Goal: Task Accomplishment & Management: Complete application form

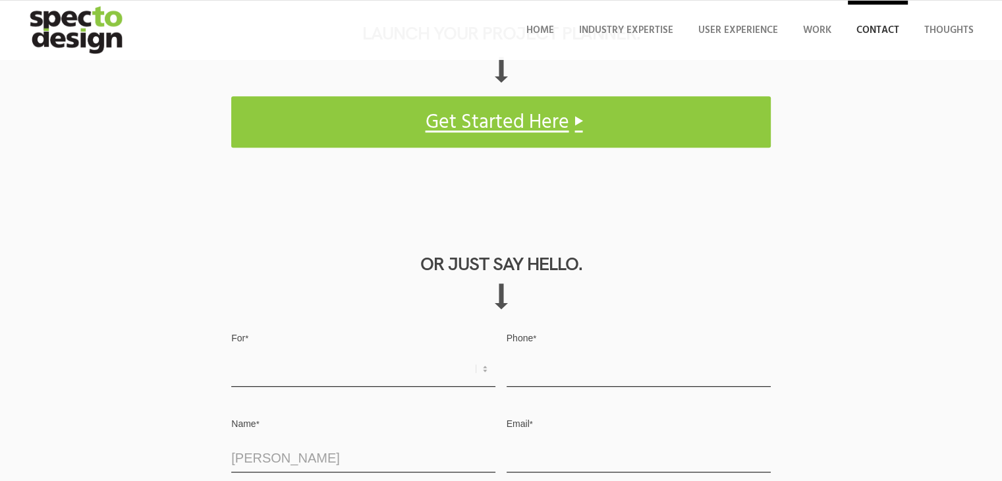
scroll to position [725, 0]
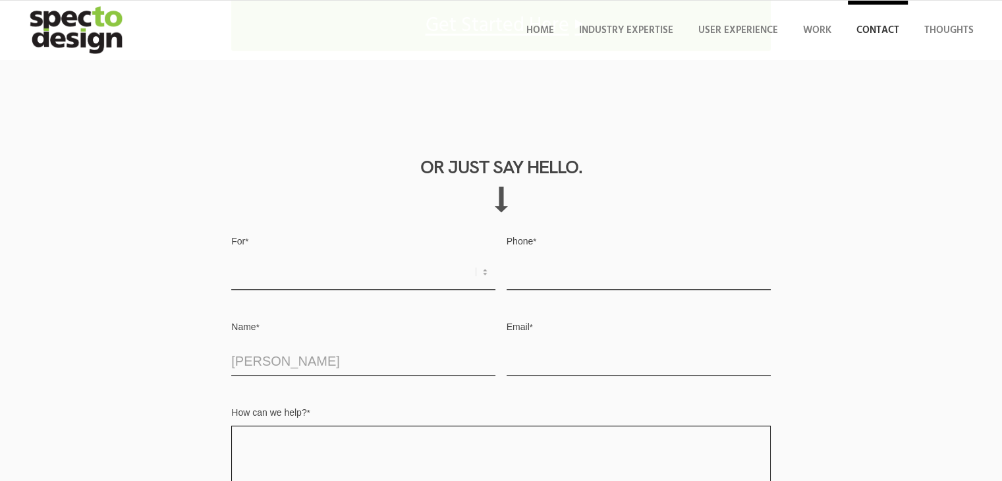
click at [231, 426] on textarea "How can we help? *" at bounding box center [500, 480] width 539 height 109
paste textarea "Hi, Half of 2025 is already behind us, and your competitors are preparing for 2…"
type textarea "Hi, Half of 2025 is already behind us, and your competitors are preparing for 2…"
click at [507, 340] on input "Email *" at bounding box center [639, 358] width 264 height 36
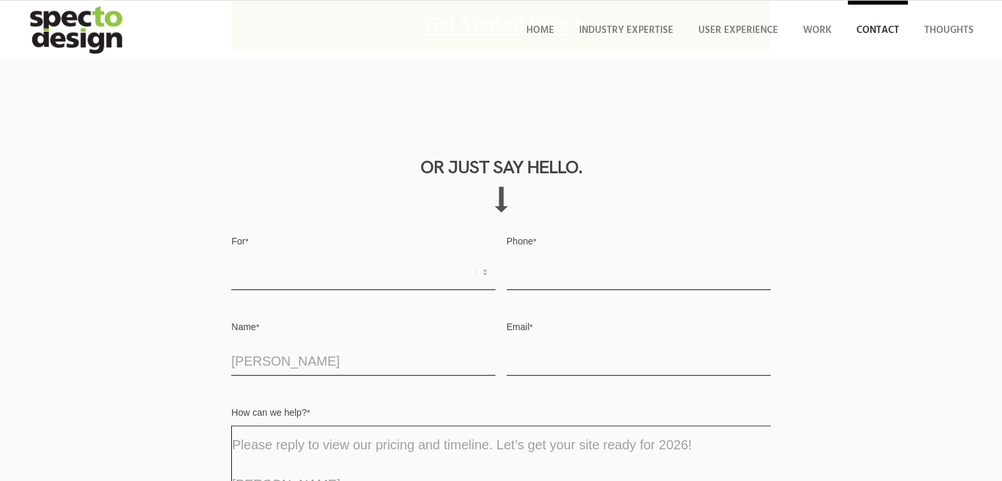
type input "[EMAIL_ADDRESS][DOMAIN_NAME]"
type input "5712007758"
click at [231, 426] on textarea "Hi, Half of 2025 is already behind us, and your competitors are preparing for 2…" at bounding box center [500, 480] width 539 height 109
click at [231, 254] on select "Request for Quote Business Opportunity Other" at bounding box center [363, 272] width 264 height 36
select select "Request for Quote"
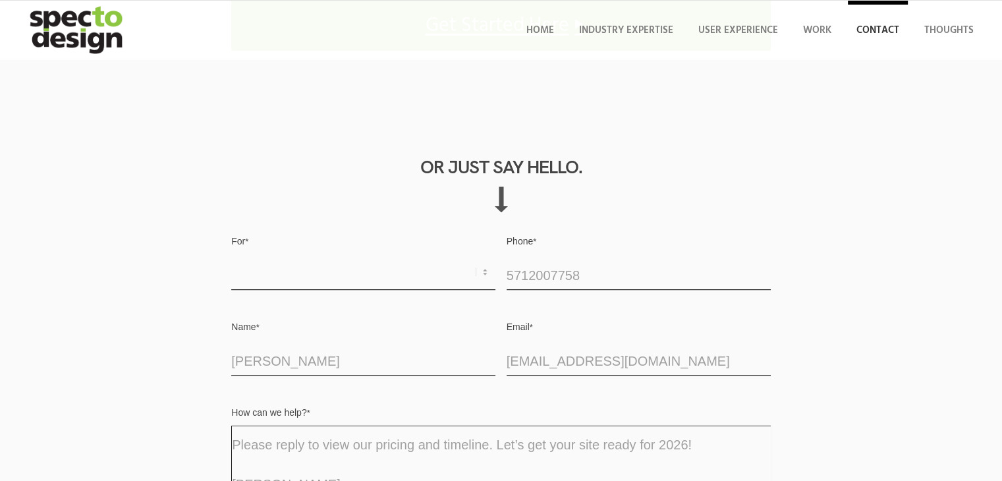
click at [231, 254] on select "Request for Quote Business Opportunity Other" at bounding box center [363, 272] width 264 height 36
click at [231, 426] on textarea "Hi, Half of 2025 is already behind us, and your competitors are preparing for 2…" at bounding box center [500, 480] width 539 height 109
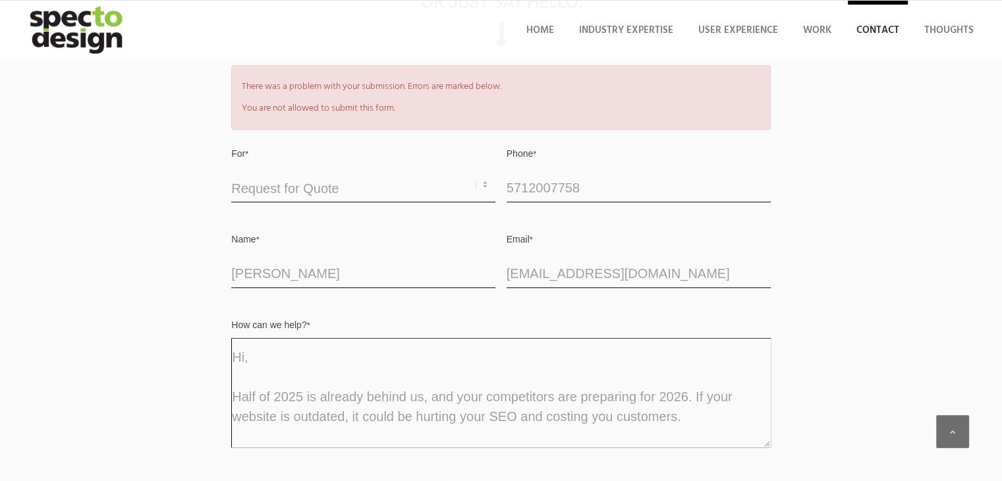
scroll to position [1030, 0]
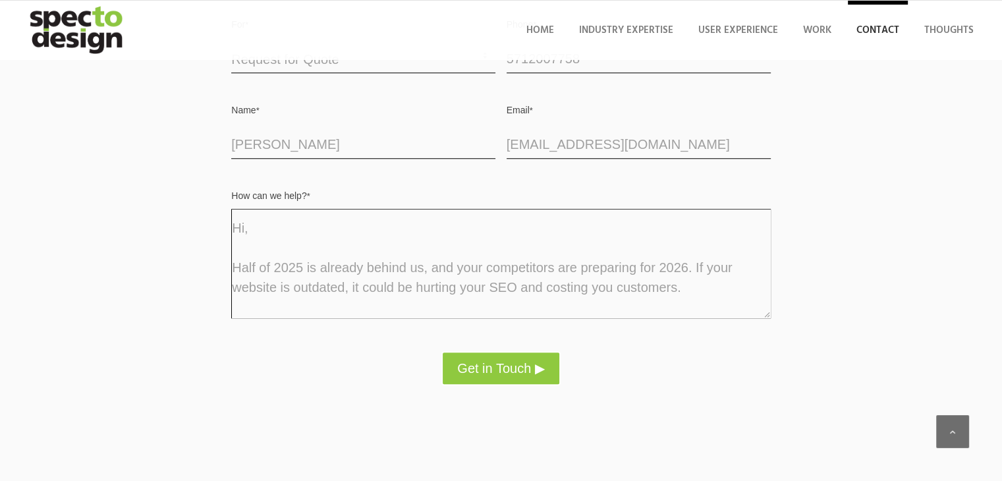
click at [395, 285] on textarea "Hi, Half of 2025 is already behind us, and your competitors are preparing for 2…" at bounding box center [500, 263] width 539 height 109
click at [528, 369] on button "Get in Touch ▶" at bounding box center [500, 368] width 119 height 34
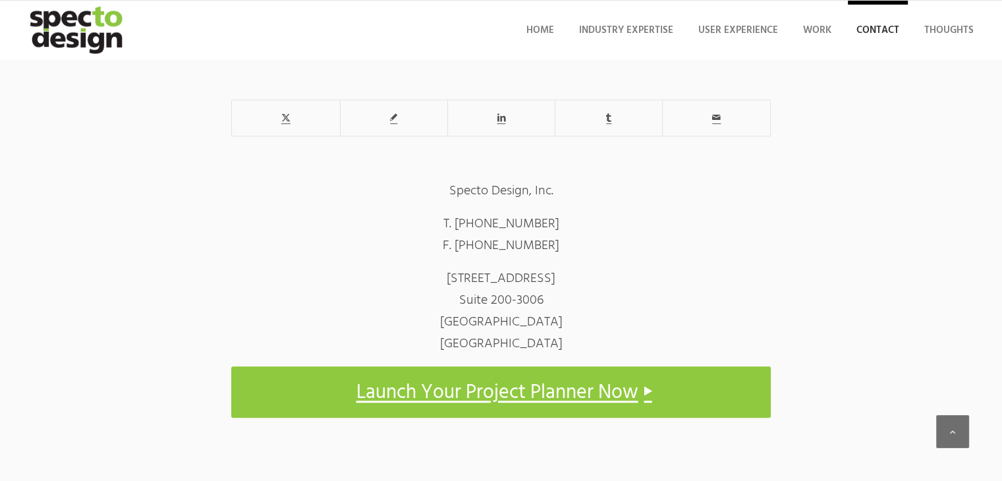
scroll to position [968, 0]
